Goal: Task Accomplishment & Management: Use online tool/utility

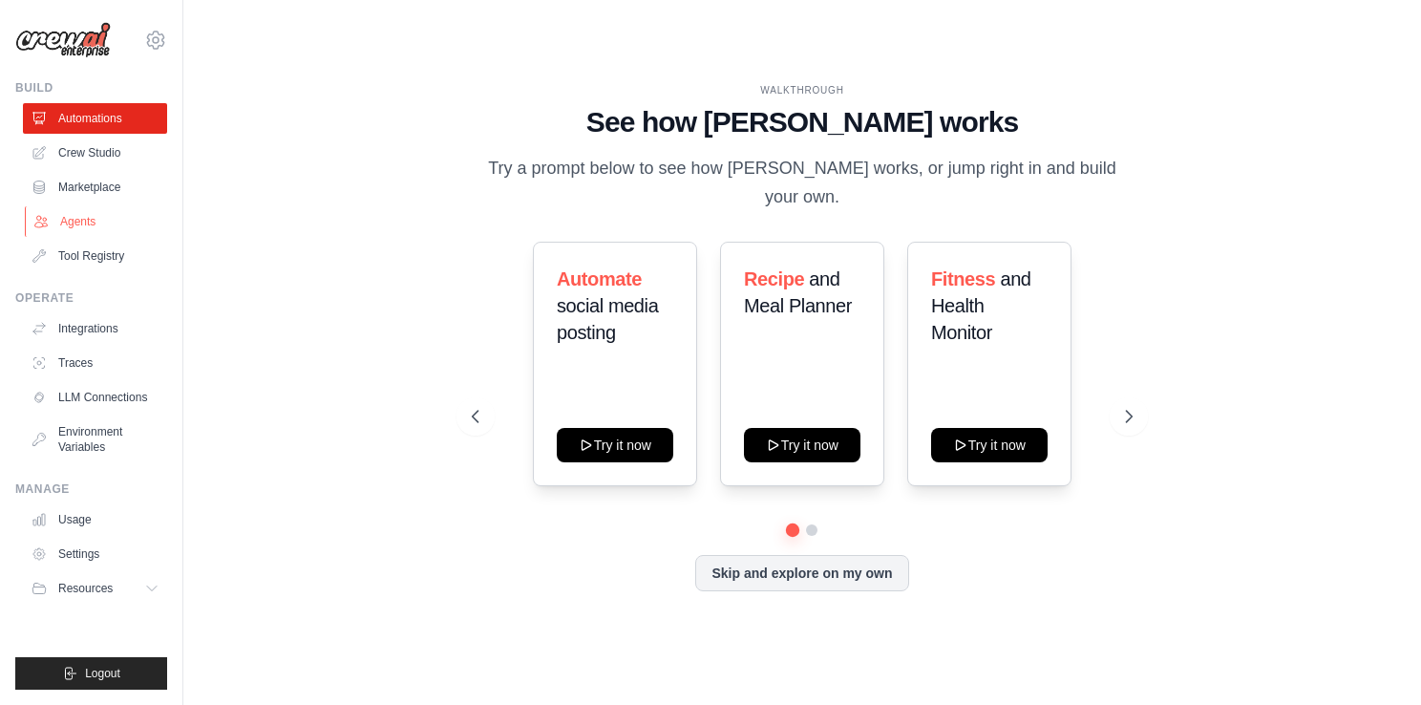
click at [75, 230] on link "Agents" at bounding box center [97, 221] width 144 height 31
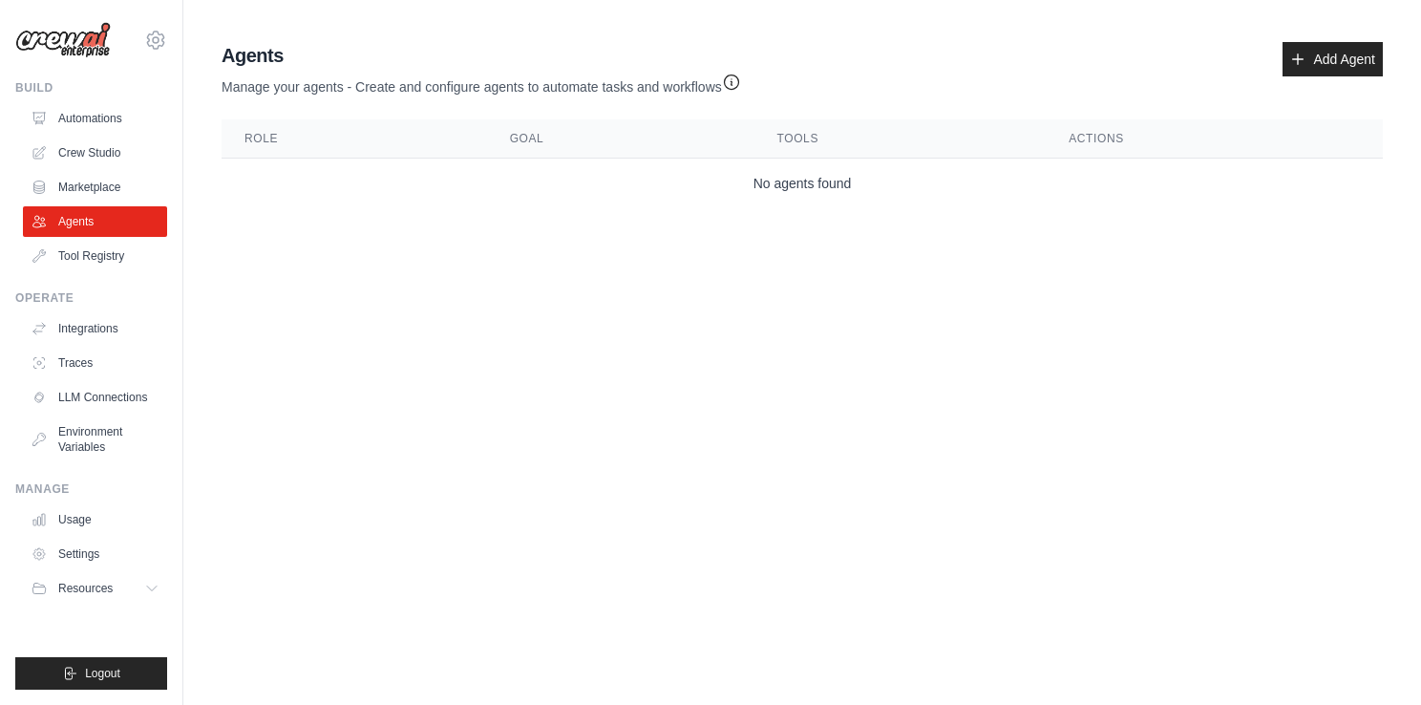
click at [276, 125] on th "Role" at bounding box center [355, 138] width 266 height 39
click at [276, 143] on th "Role" at bounding box center [355, 138] width 266 height 39
click at [786, 141] on th "Tools" at bounding box center [901, 138] width 292 height 39
drag, startPoint x: 786, startPoint y: 141, endPoint x: 867, endPoint y: 215, distance: 109.5
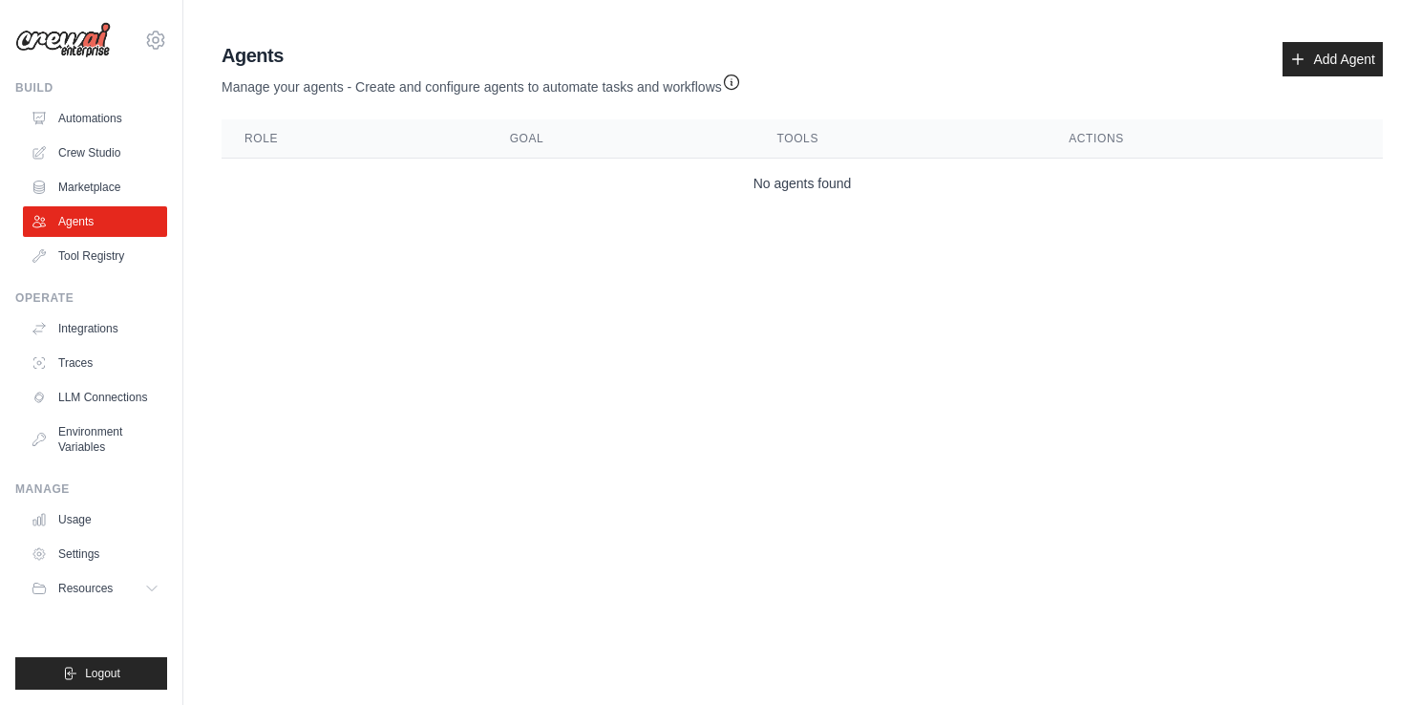
click at [867, 215] on div "Agents Manage your agents - Create and configure agents to automate tasks and w…" at bounding box center [802, 124] width 1177 height 181
click at [490, 320] on body "[EMAIL_ADDRESS][DOMAIN_NAME] Settings Build Automations Crew Studio" at bounding box center [710, 352] width 1421 height 705
click at [1358, 59] on link "Add Agent" at bounding box center [1333, 59] width 100 height 34
click at [119, 399] on link "LLM Connections" at bounding box center [97, 397] width 144 height 31
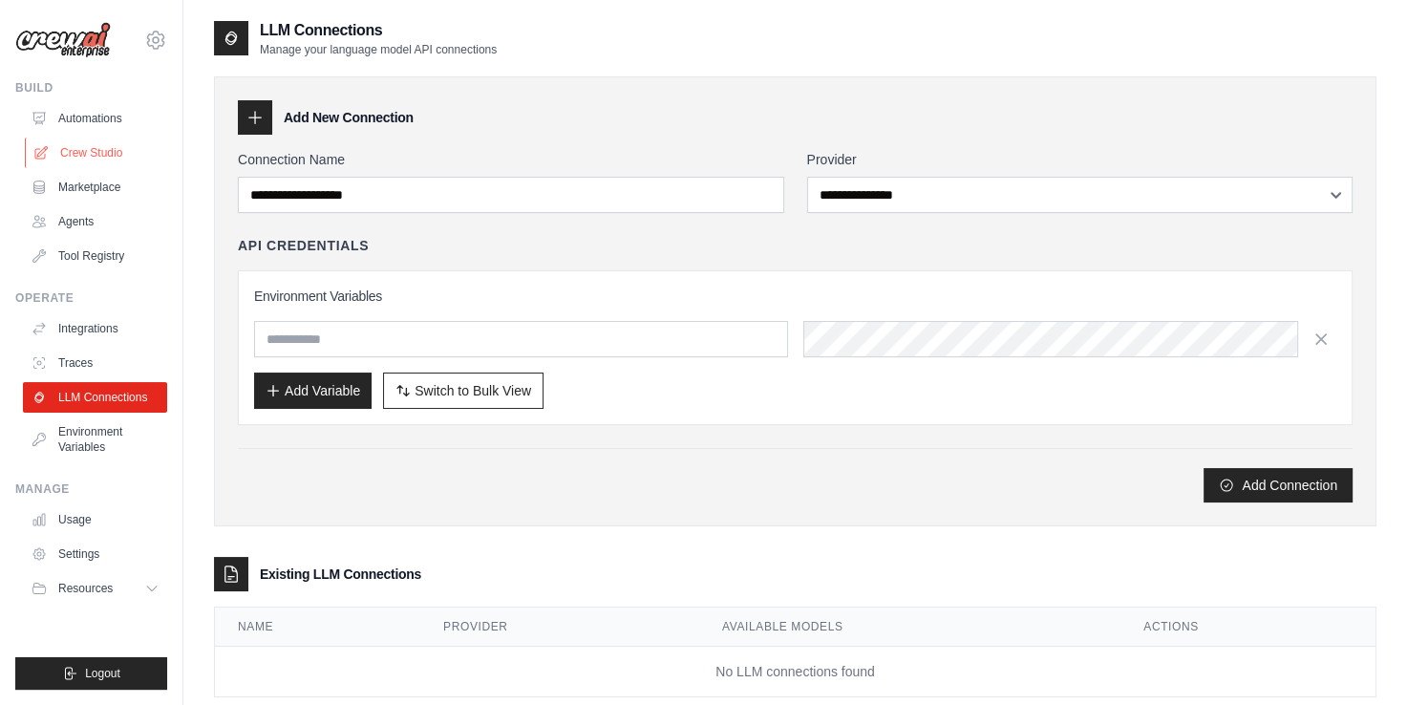
click at [122, 151] on link "Crew Studio" at bounding box center [97, 153] width 144 height 31
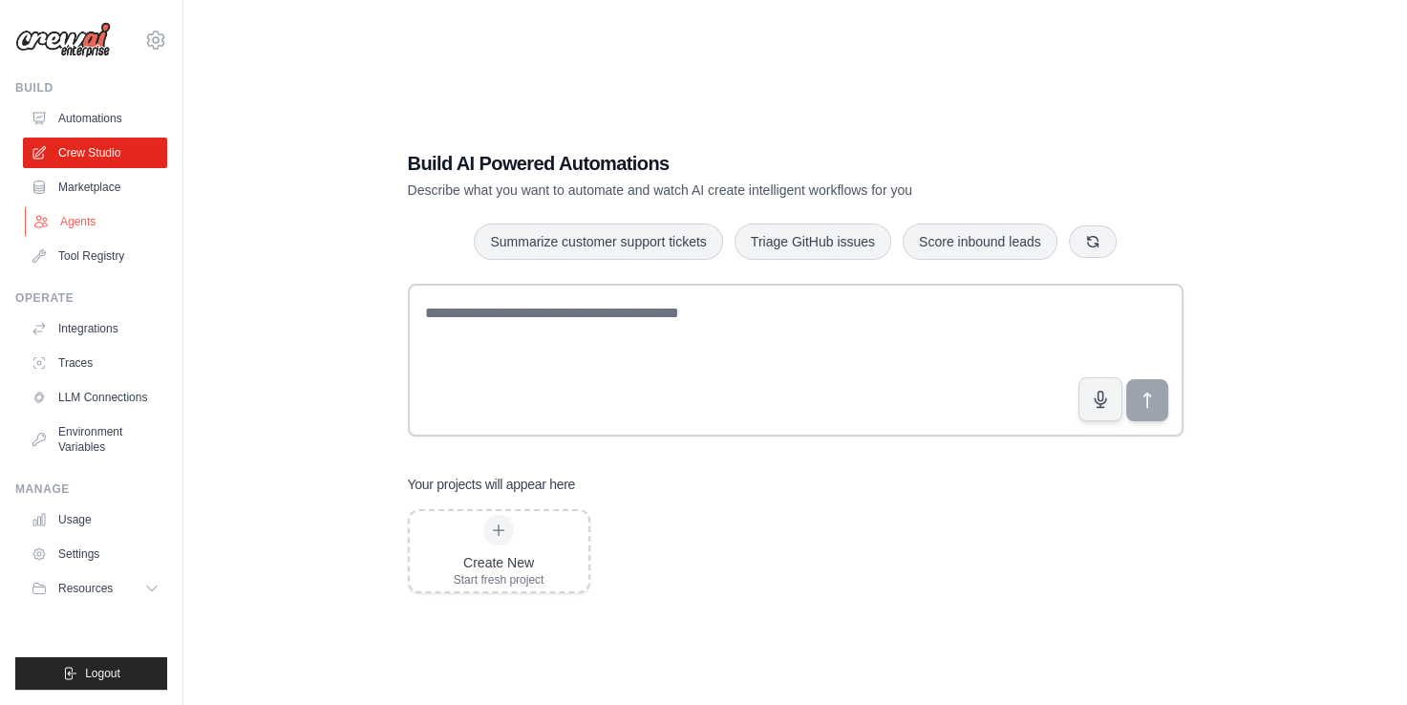
click at [71, 224] on link "Agents" at bounding box center [97, 221] width 144 height 31
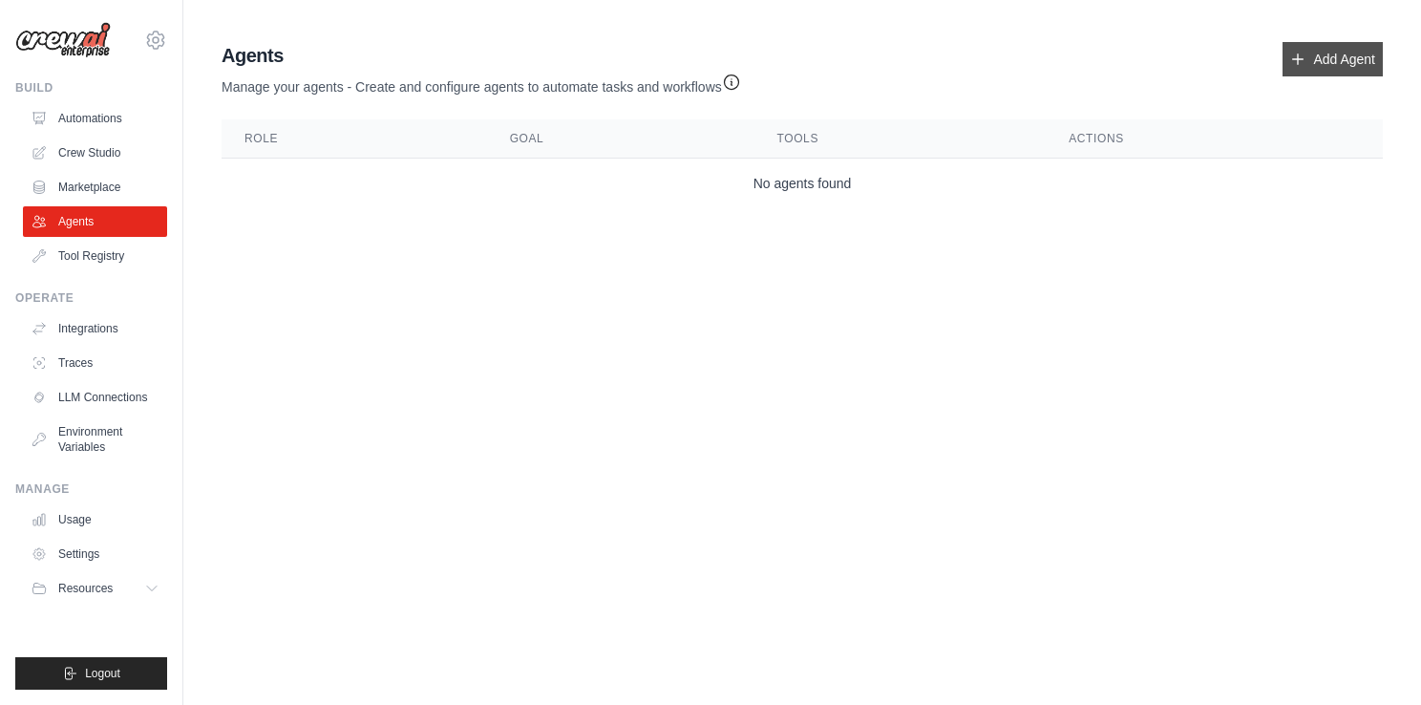
click at [1329, 55] on link "Add Agent" at bounding box center [1333, 59] width 100 height 34
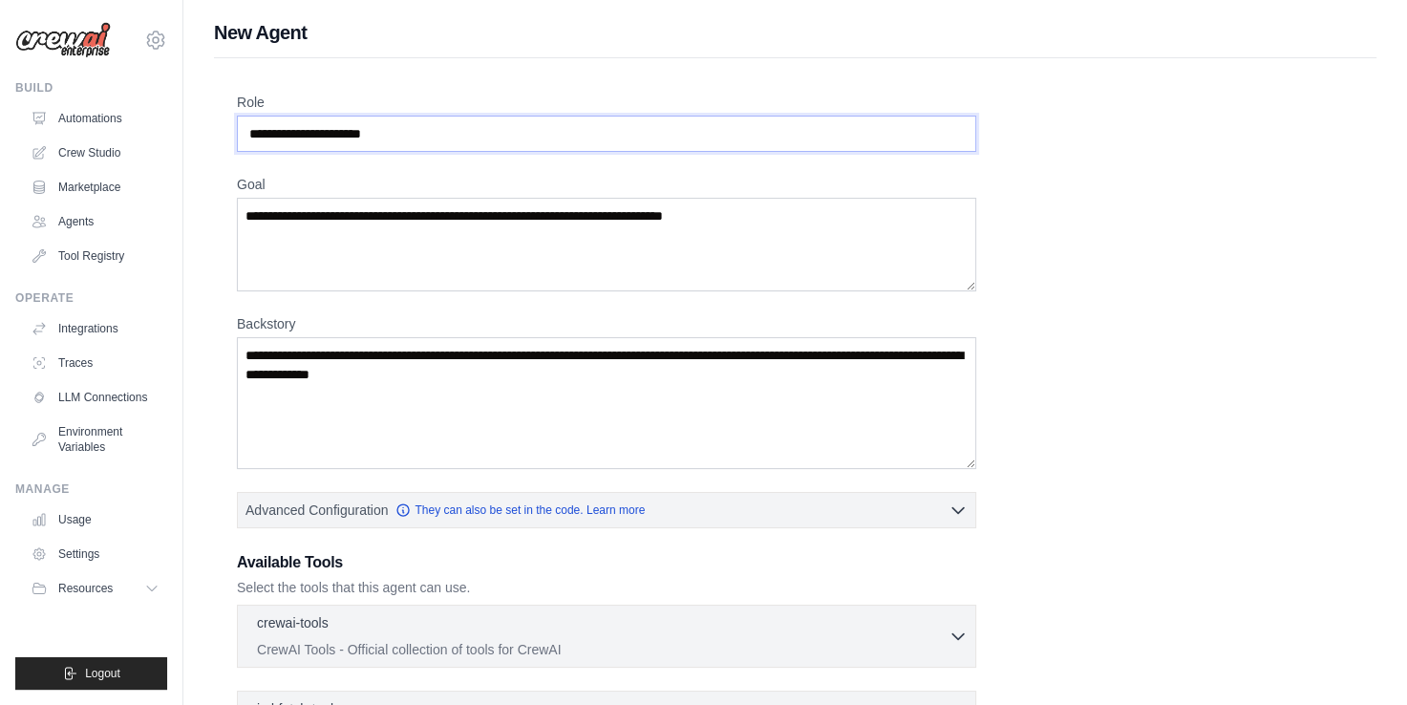
click at [401, 131] on input "Role" at bounding box center [606, 134] width 739 height 36
click at [111, 269] on link "Tool Registry" at bounding box center [97, 256] width 144 height 31
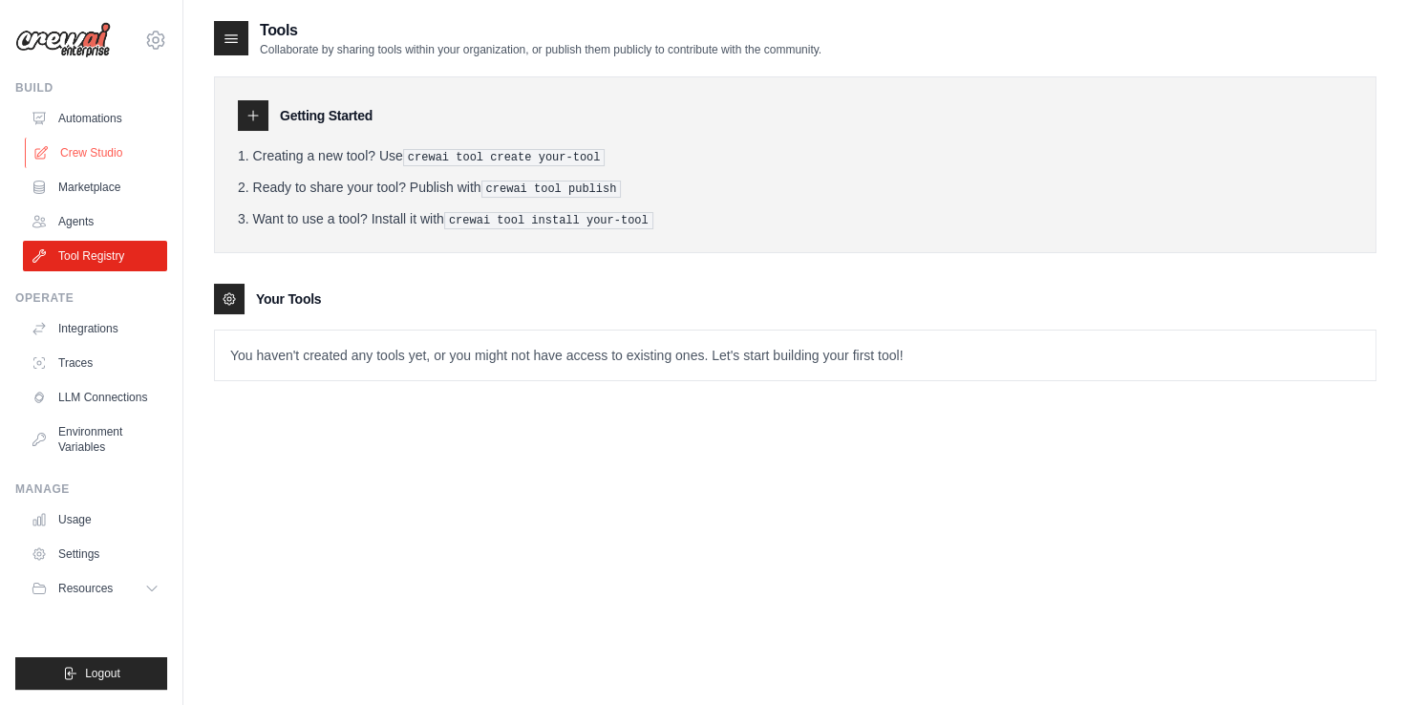
click at [109, 142] on link "Crew Studio" at bounding box center [97, 153] width 144 height 31
